Goal: Information Seeking & Learning: Find specific fact

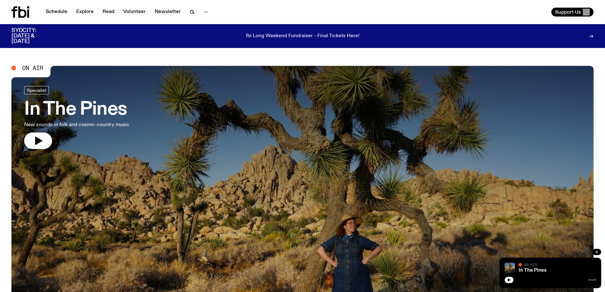
click at [235, 9] on div "Schedule Explore Read Volunteer Newsletter" at bounding box center [155, 11] width 288 height 11
click at [188, 12] on icon "button" at bounding box center [192, 12] width 8 height 8
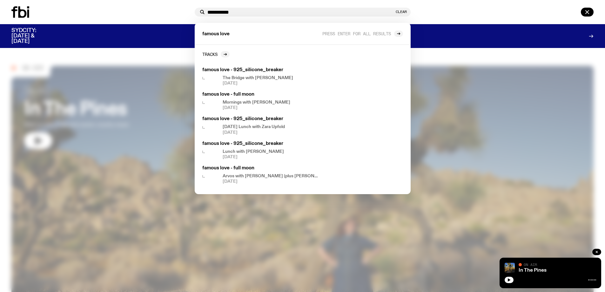
type input "**********"
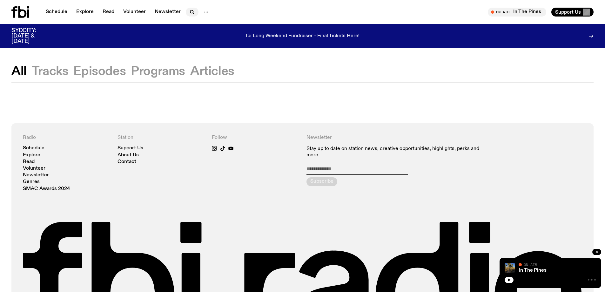
click at [193, 9] on icon "button" at bounding box center [192, 12] width 8 height 8
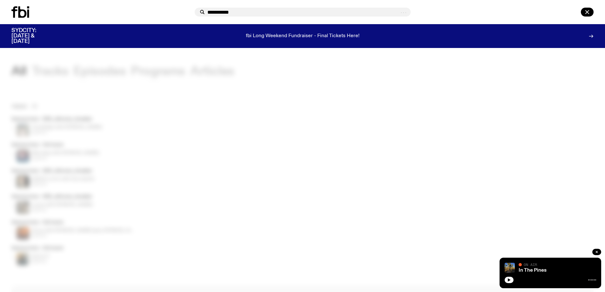
type input "**********"
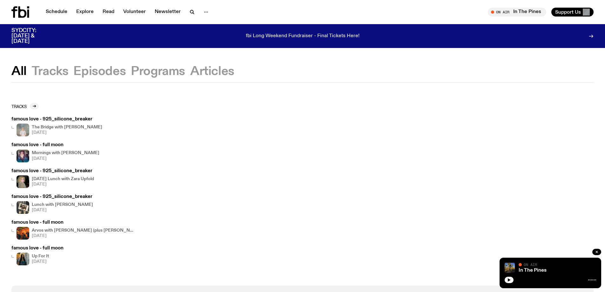
click at [46, 146] on h3 "famous love - full moon" at bounding box center [55, 144] width 88 height 5
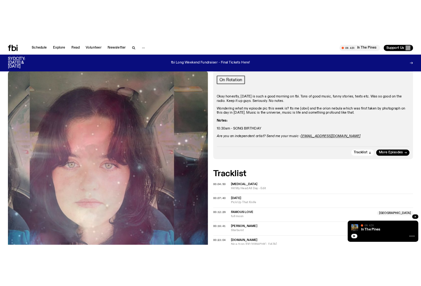
scroll to position [41, 0]
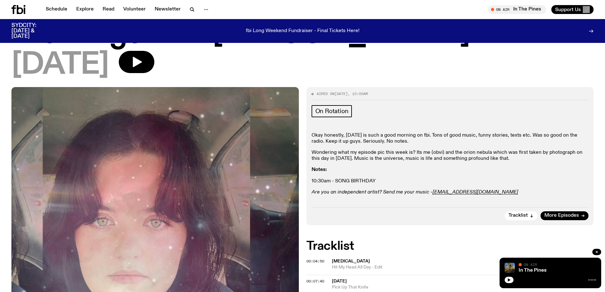
click at [393, 157] on p "Wondering what my episode pic this week is? Its me (obvi) and the orion nebula …" at bounding box center [449, 155] width 277 height 12
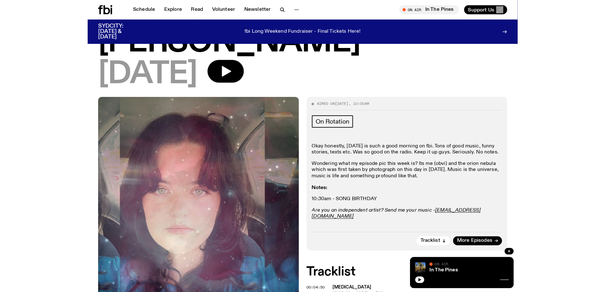
scroll to position [73, 0]
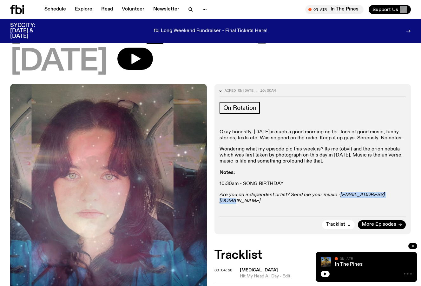
drag, startPoint x: 396, startPoint y: 167, endPoint x: 340, endPoint y: 166, distance: 56.5
click at [340, 192] on p "Are you an independent artist? Send me your music - [PERSON_NAME][EMAIL_ADDRESS…" at bounding box center [313, 198] width 187 height 12
copy em "[EMAIL_ADDRESS][DOMAIN_NAME]"
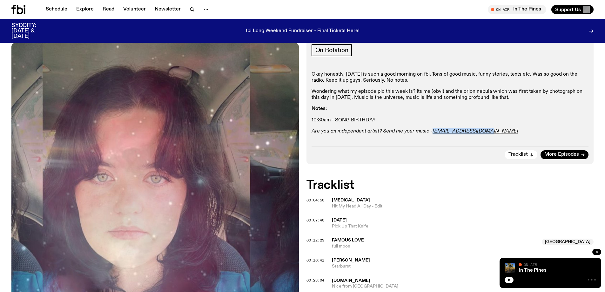
scroll to position [136, 0]
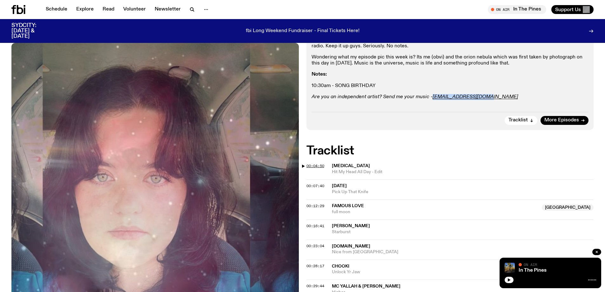
click at [315, 164] on span "00:04:50" at bounding box center [315, 165] width 18 height 5
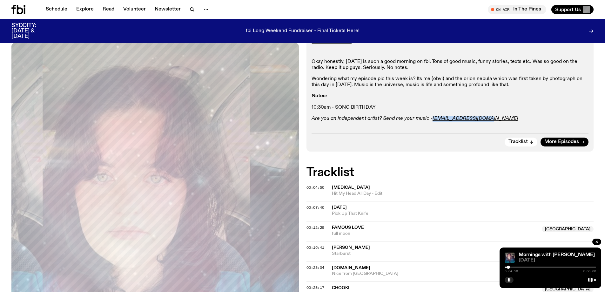
scroll to position [125, 0]
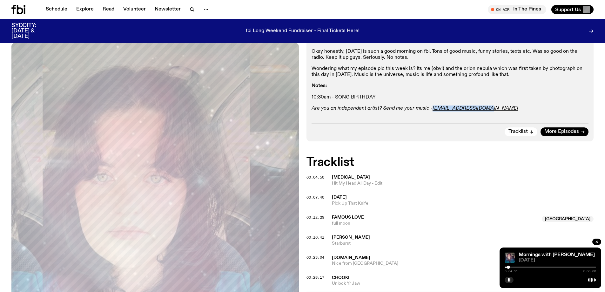
drag, startPoint x: 508, startPoint y: 266, endPoint x: 476, endPoint y: 266, distance: 31.4
click at [317, 216] on span "00:12:29" at bounding box center [315, 217] width 18 height 5
click at [513, 268] on div at bounding box center [513, 266] width 3 height 3
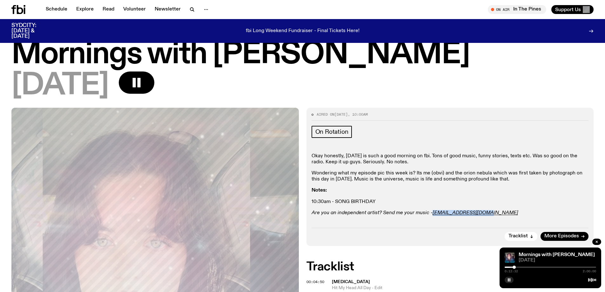
scroll to position [32, 0]
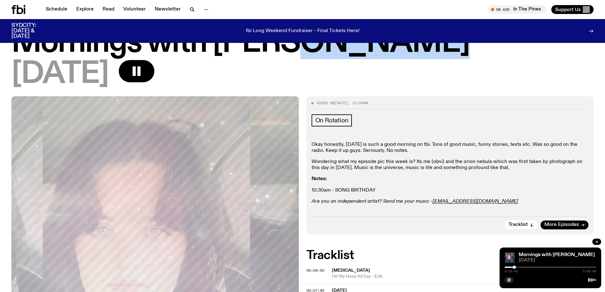
drag, startPoint x: 407, startPoint y: 52, endPoint x: 280, endPoint y: 52, distance: 126.6
click at [280, 52] on h1 "Mornings with [PERSON_NAME]" at bounding box center [302, 43] width 582 height 29
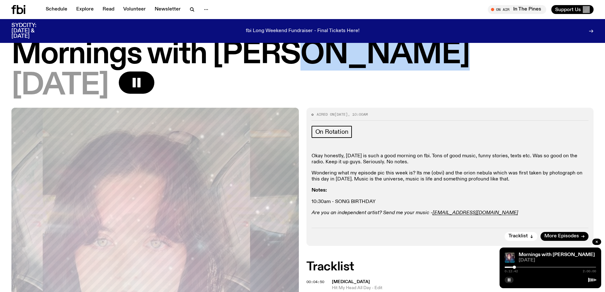
scroll to position [0, 0]
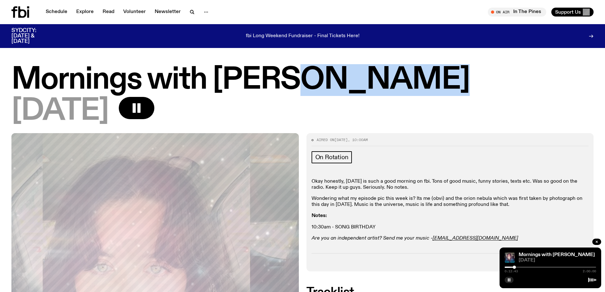
click at [421, 69] on h1 "Mornings with [PERSON_NAME]" at bounding box center [302, 80] width 582 height 29
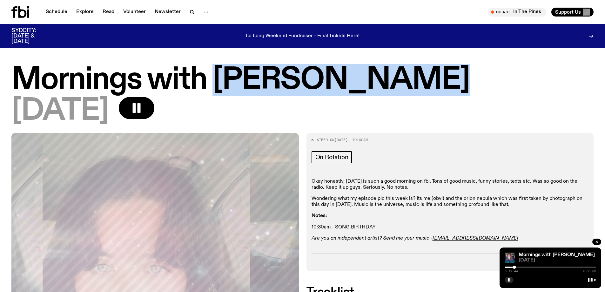
drag, startPoint x: 399, startPoint y: 77, endPoint x: 212, endPoint y: 74, distance: 186.6
click at [212, 74] on h1 "Mornings with [PERSON_NAME]" at bounding box center [302, 80] width 582 height 29
copy h1 "[PERSON_NAME]"
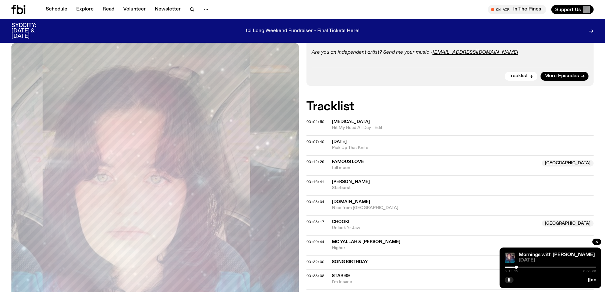
scroll to position [180, 0]
